Goal: Transaction & Acquisition: Purchase product/service

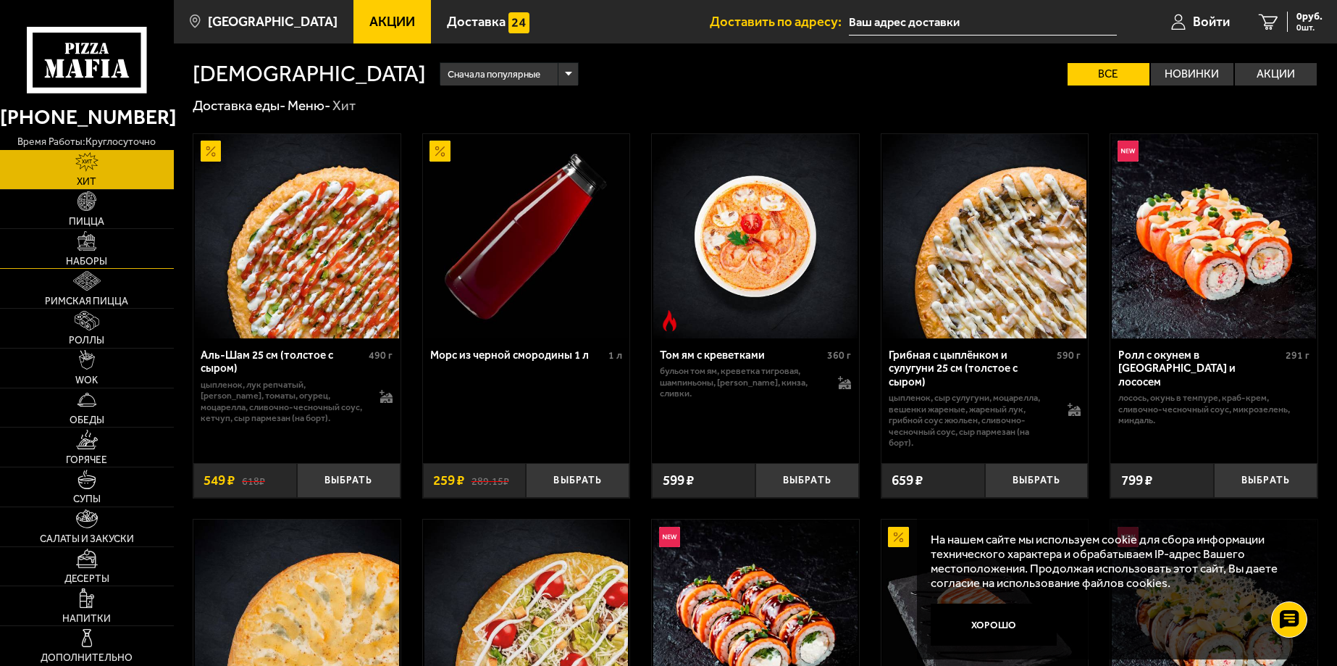
click at [88, 256] on span "Наборы" at bounding box center [86, 261] width 41 height 10
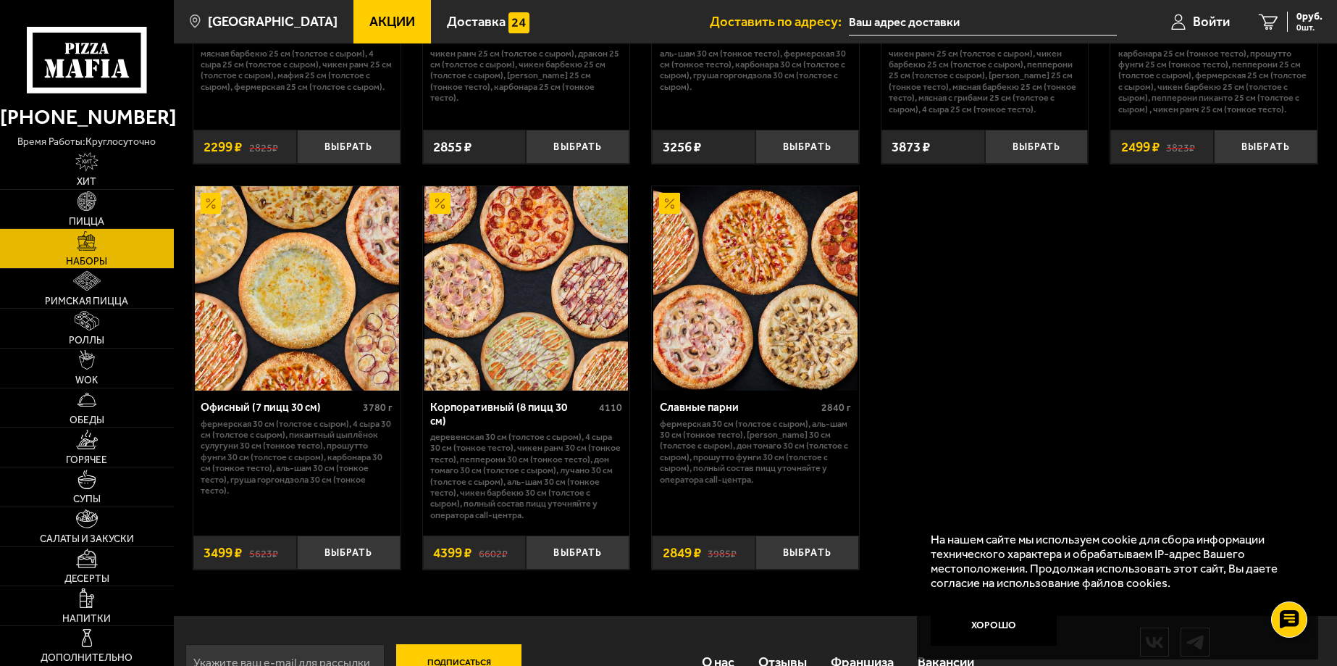
scroll to position [2151, 0]
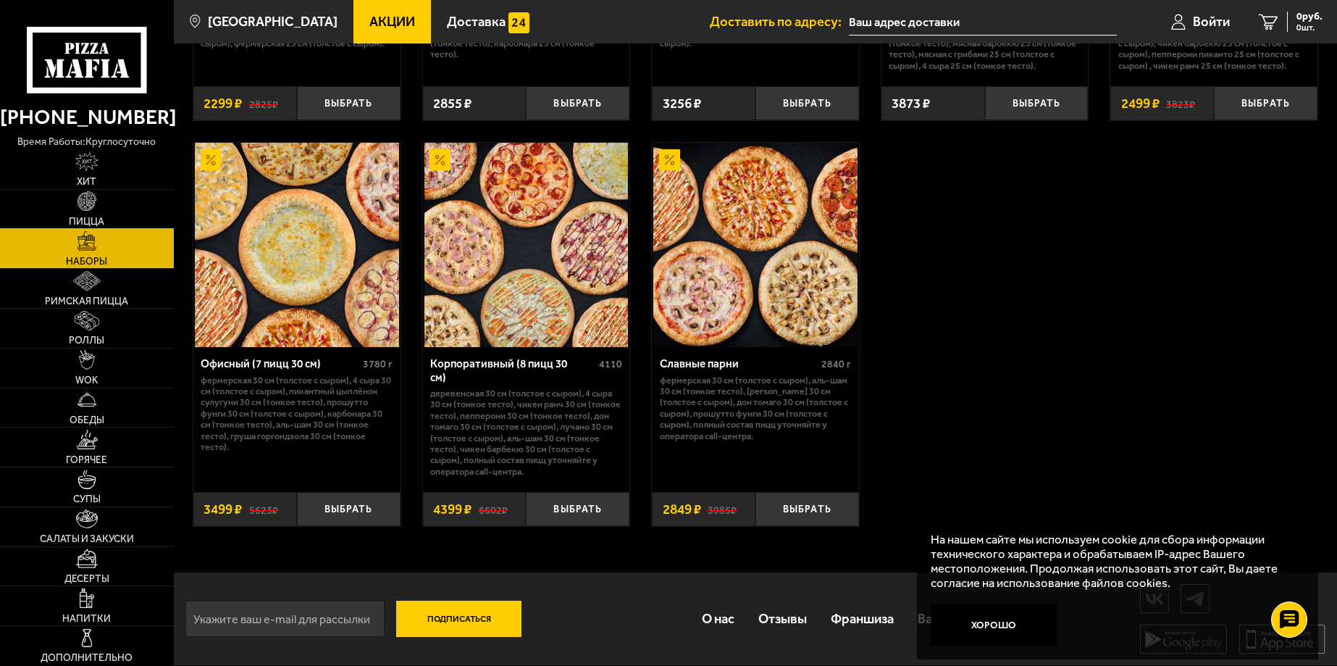
click at [83, 200] on img at bounding box center [87, 201] width 20 height 20
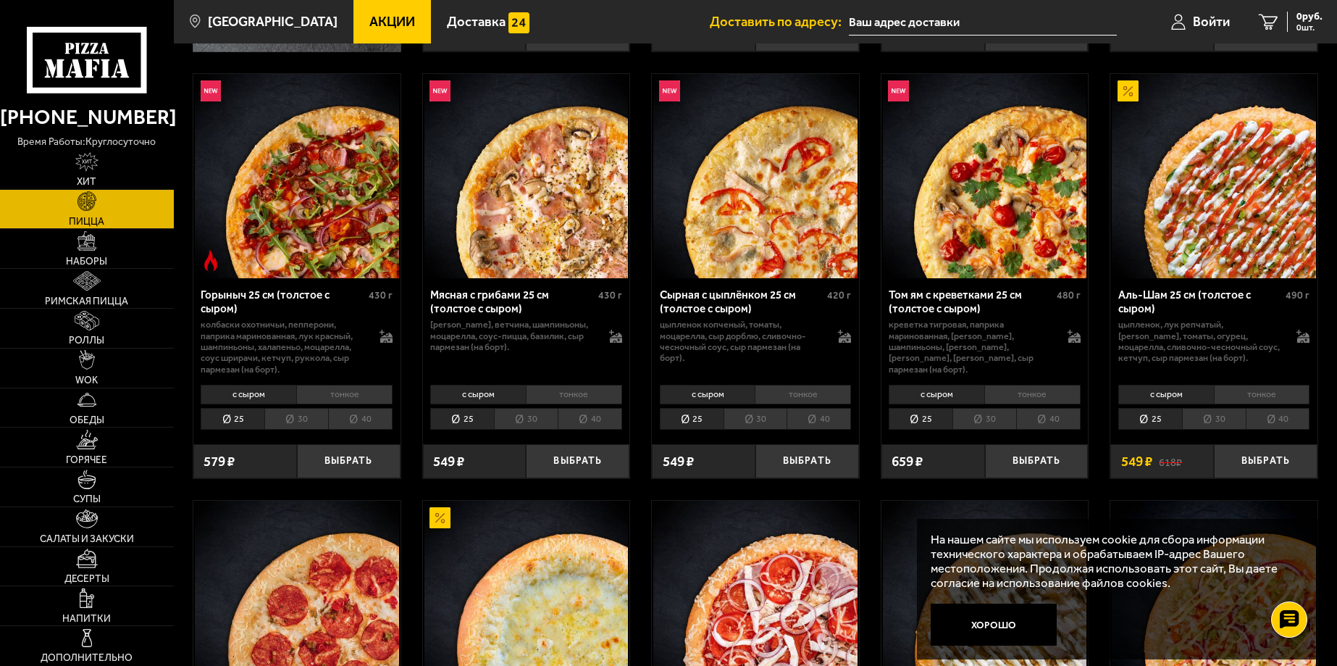
scroll to position [507, 0]
click at [74, 258] on span "Наборы" at bounding box center [86, 261] width 41 height 10
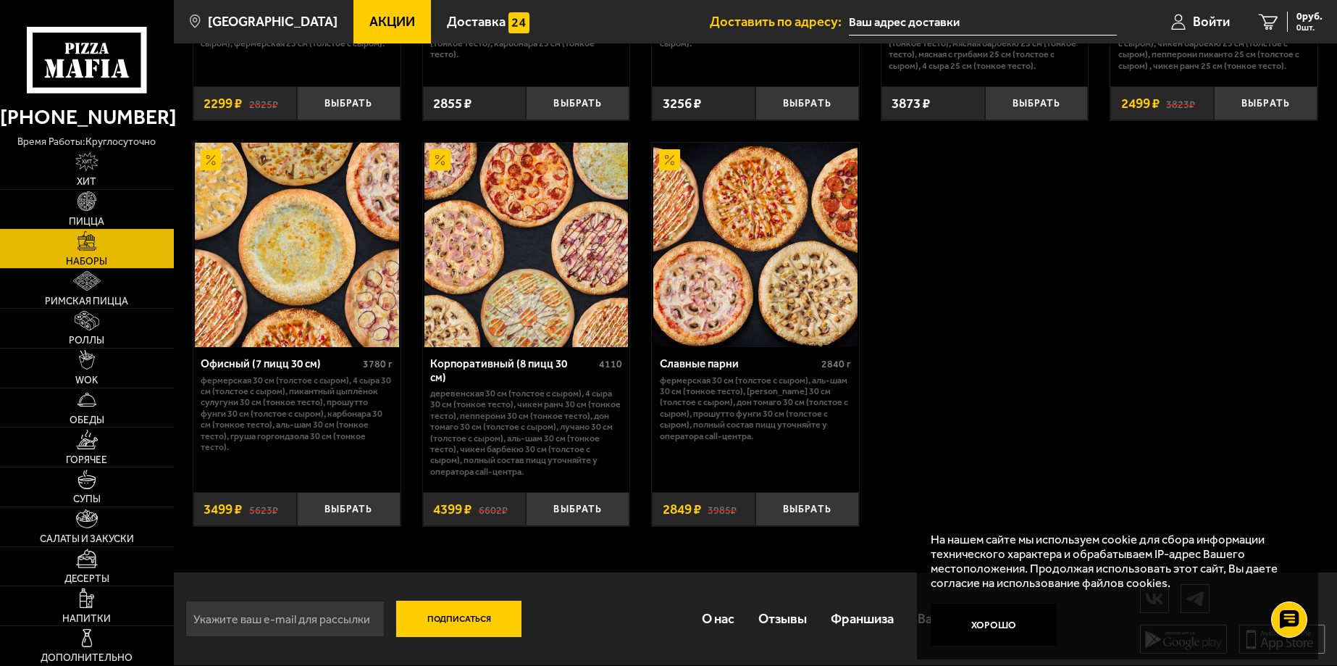
scroll to position [2151, 0]
click at [369, 30] on link "Акции" at bounding box center [391, 21] width 77 height 43
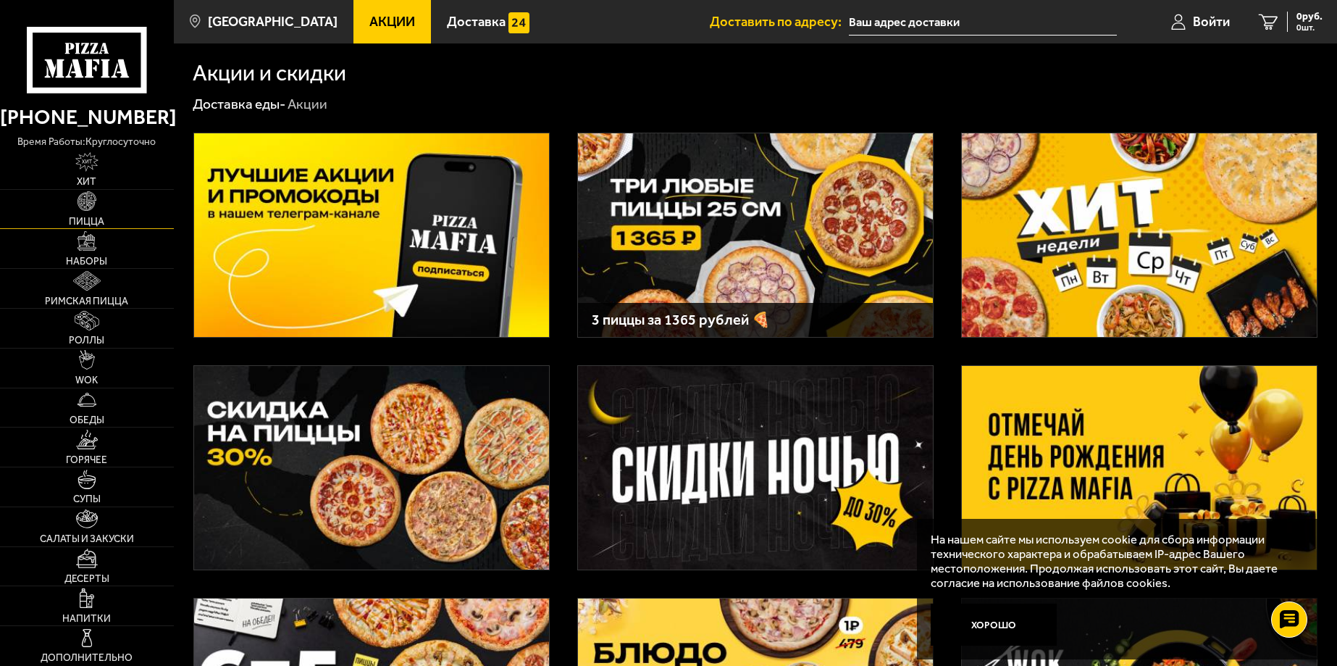
click at [92, 219] on span "Пицца" at bounding box center [86, 222] width 35 height 10
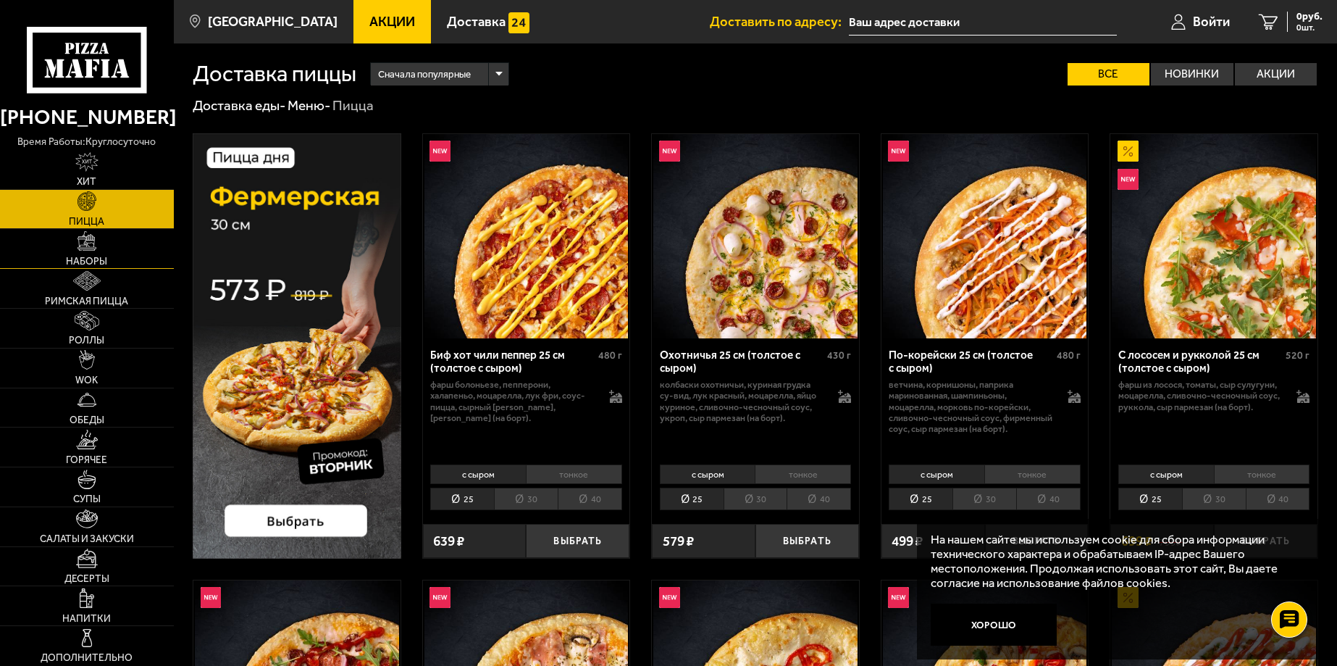
click at [83, 259] on span "Наборы" at bounding box center [86, 261] width 41 height 10
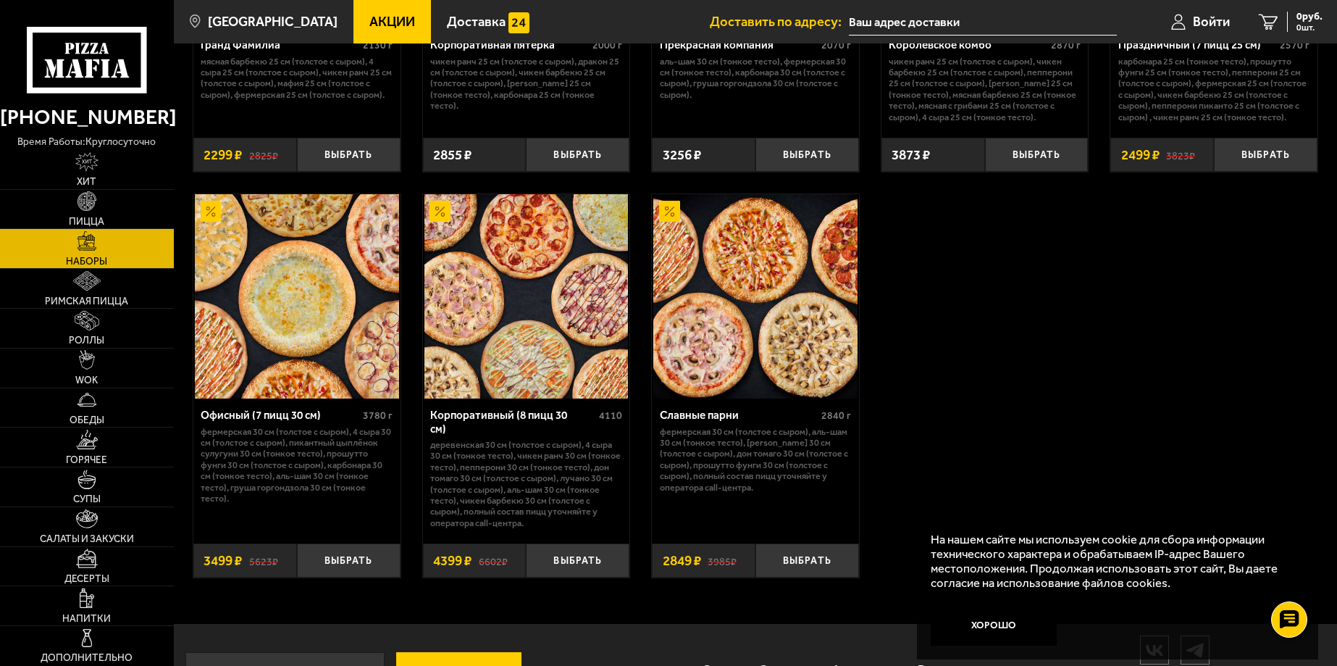
scroll to position [2100, 0]
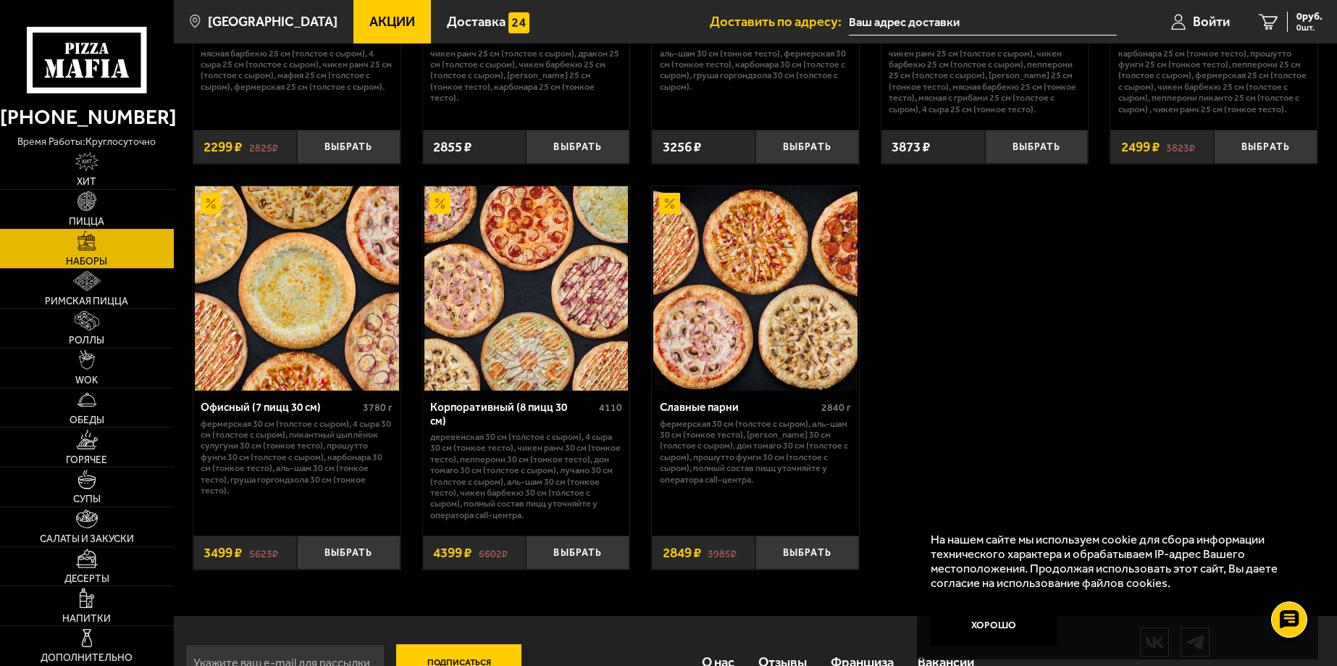
click at [369, 28] on span "Акции" at bounding box center [392, 21] width 46 height 13
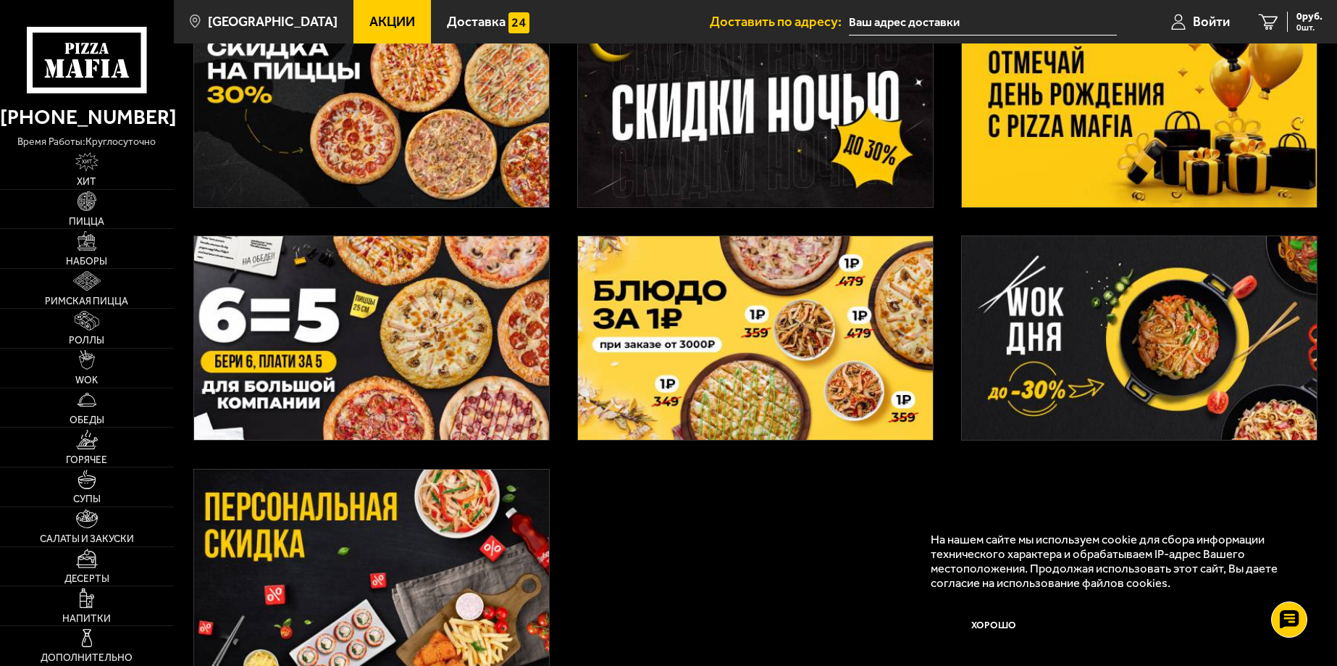
scroll to position [508, 0]
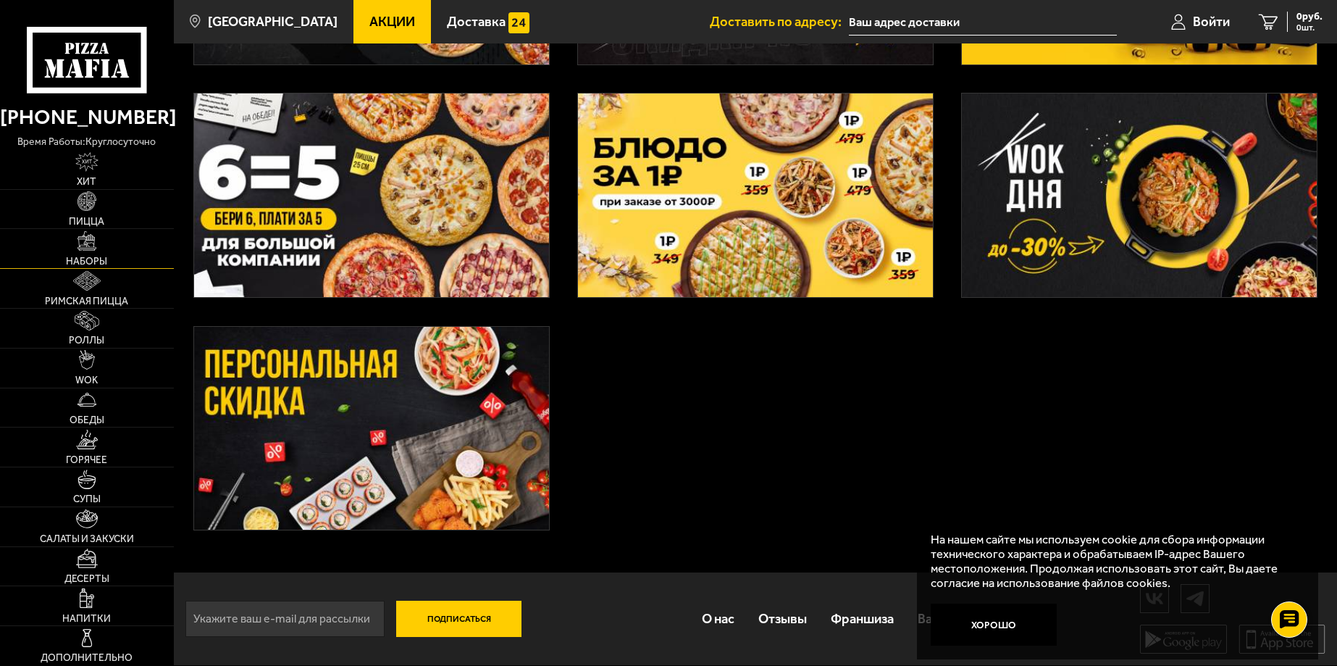
click at [92, 261] on span "Наборы" at bounding box center [86, 261] width 41 height 10
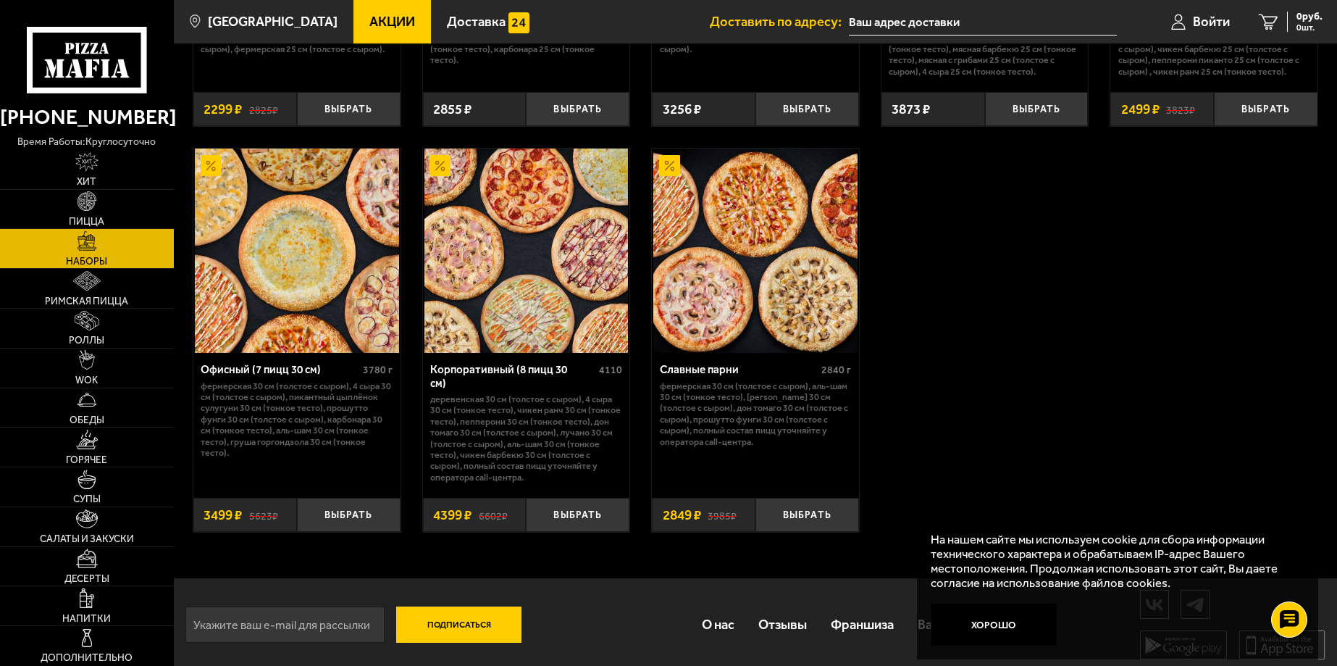
scroll to position [2151, 0]
